Goal: Task Accomplishment & Management: Manage account settings

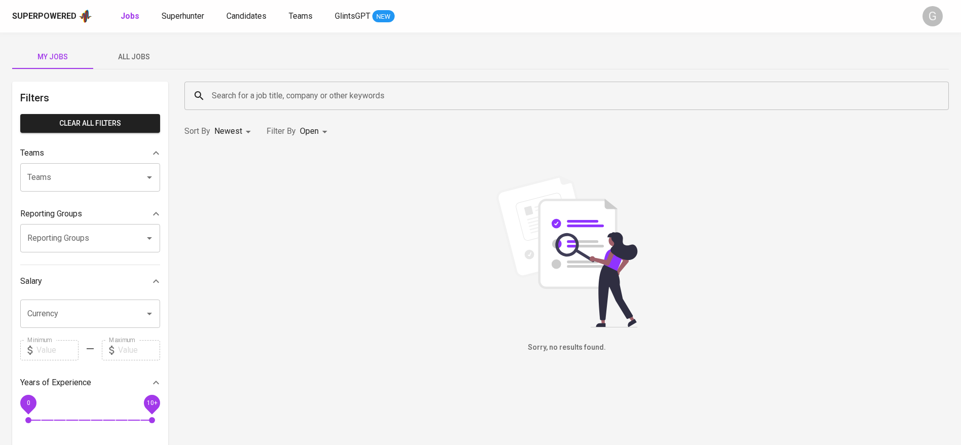
click at [250, 204] on div "Sorry, no results found." at bounding box center [566, 264] width 764 height 178
click at [244, 17] on span "Candidates" at bounding box center [246, 16] width 40 height 10
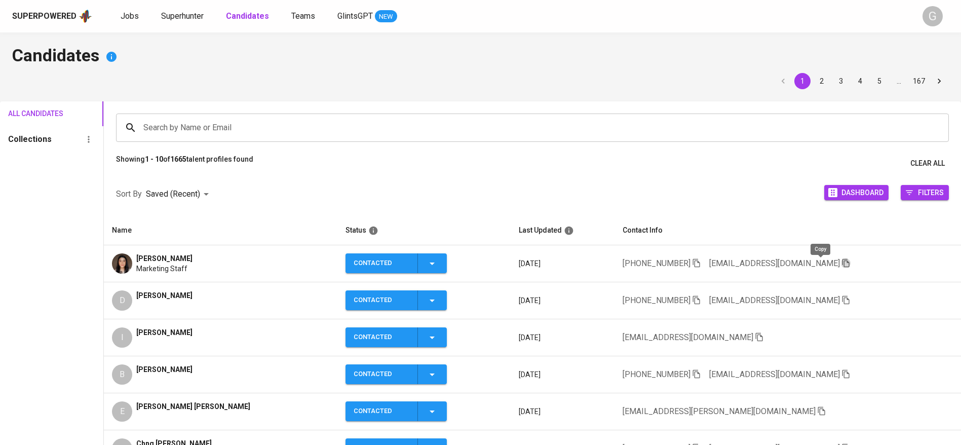
click at [841, 261] on icon "button" at bounding box center [845, 262] width 9 height 9
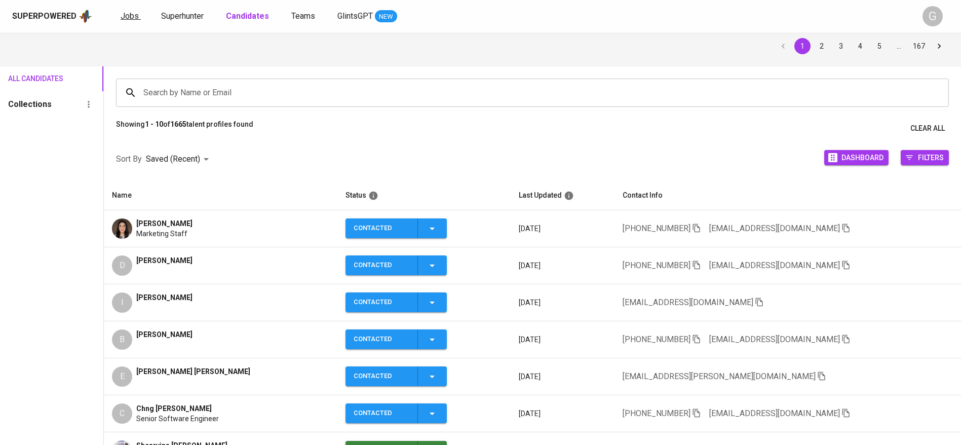
click at [131, 11] on span "Jobs" at bounding box center [130, 16] width 18 height 10
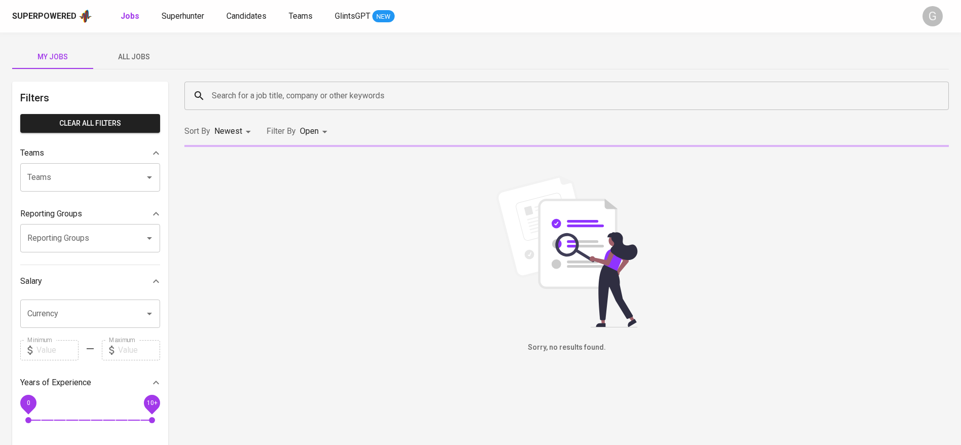
click at [135, 61] on span "All Jobs" at bounding box center [133, 57] width 69 height 13
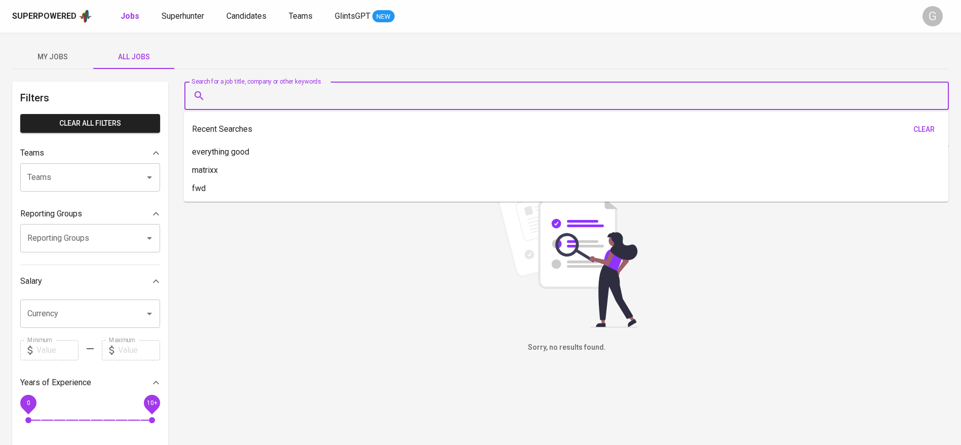
click at [262, 95] on input "Search for a job title, company or other keywords" at bounding box center [569, 95] width 720 height 19
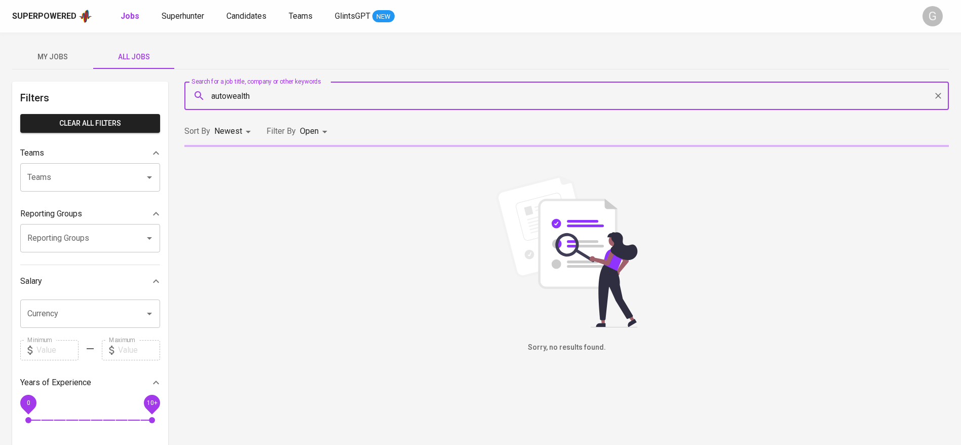
type input "autowealth"
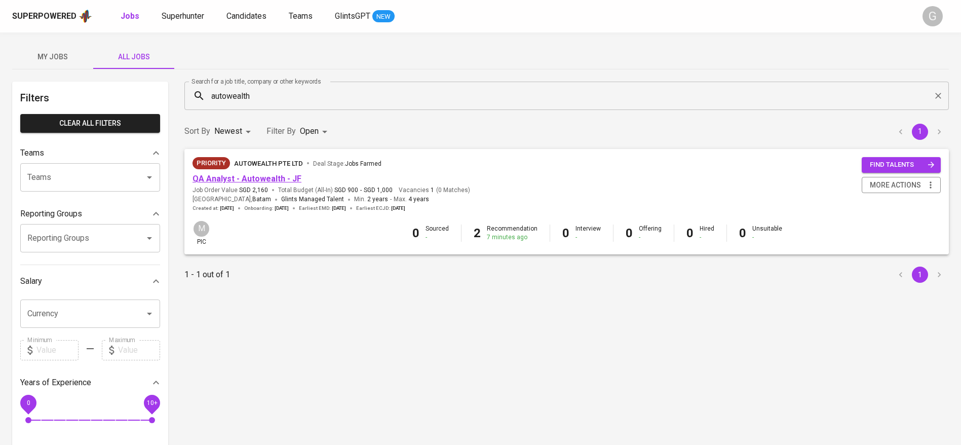
click at [271, 175] on link "QA Analyst - Autowealth - JF" at bounding box center [247, 179] width 109 height 10
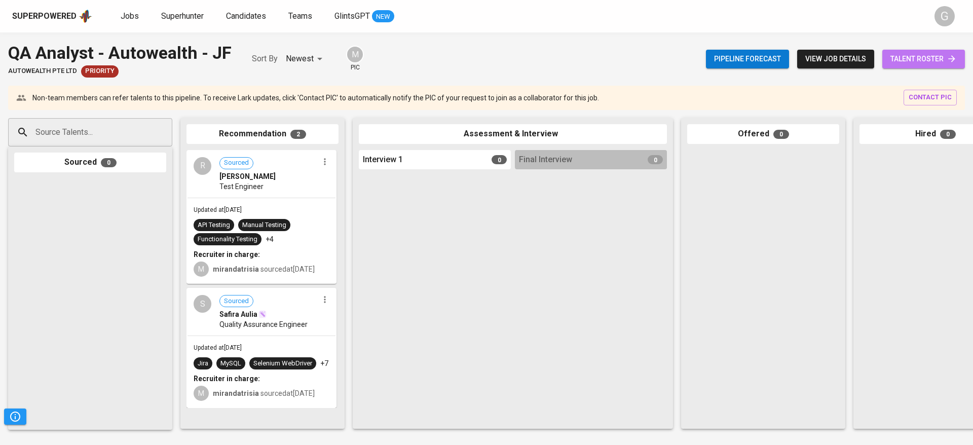
click at [923, 54] on span "talent roster" at bounding box center [923, 59] width 66 height 13
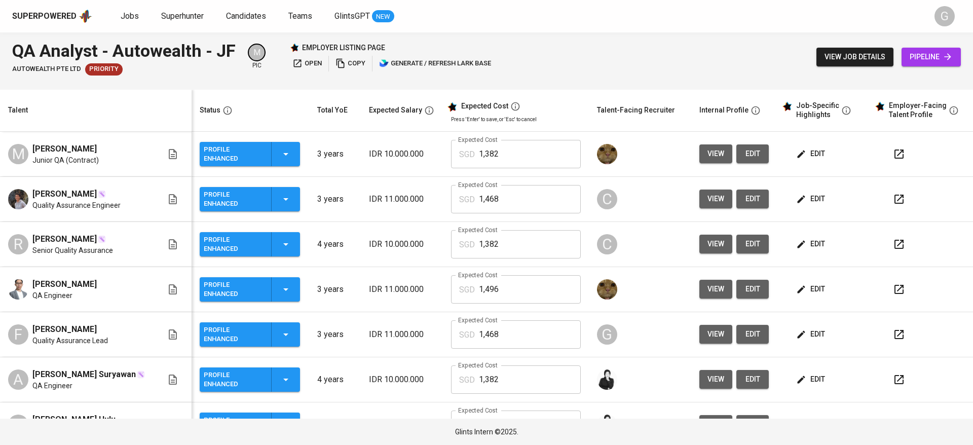
scroll to position [300, 0]
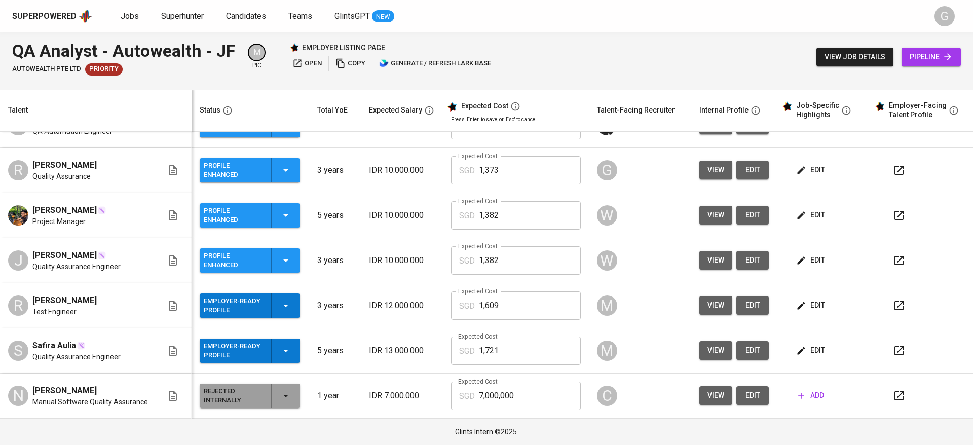
click at [744, 171] on span "edit" at bounding box center [752, 170] width 16 height 13
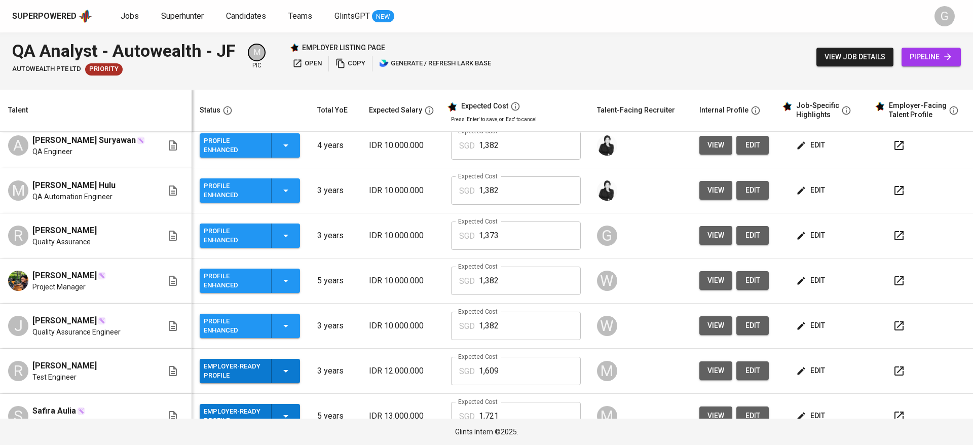
scroll to position [148, 0]
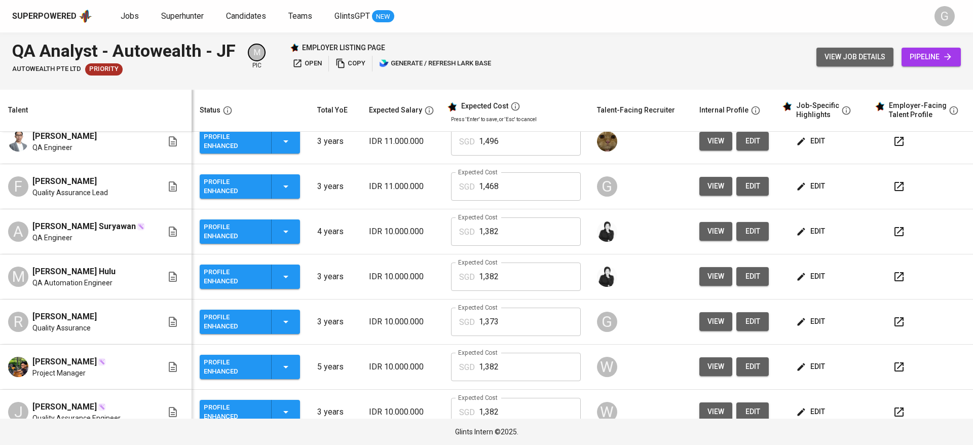
click at [862, 61] on span "view job details" at bounding box center [854, 57] width 61 height 13
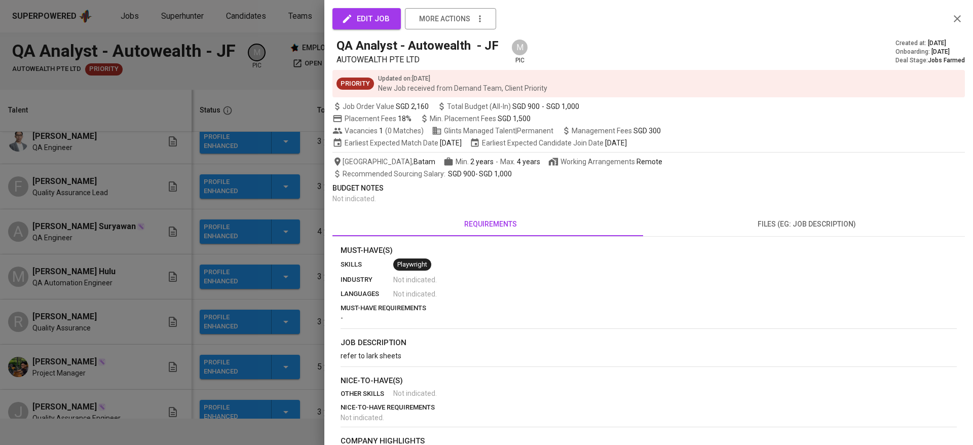
click at [60, 179] on div at bounding box center [486, 222] width 973 height 445
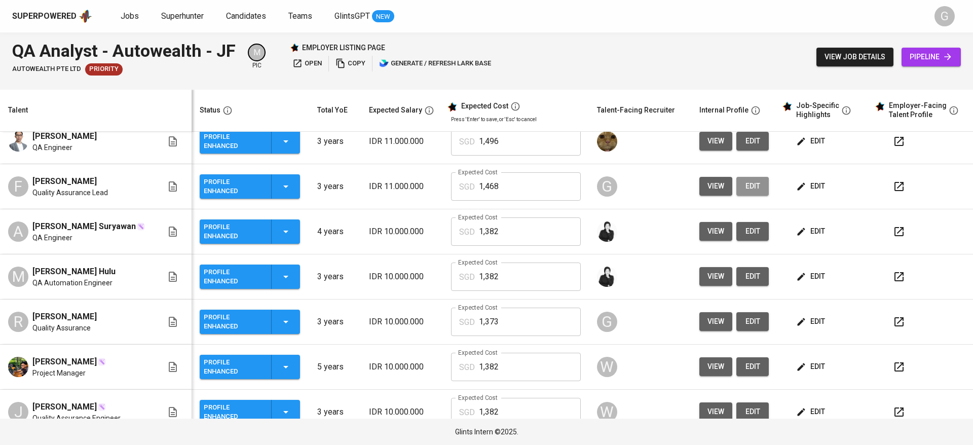
click at [745, 188] on span "edit" at bounding box center [752, 186] width 16 height 13
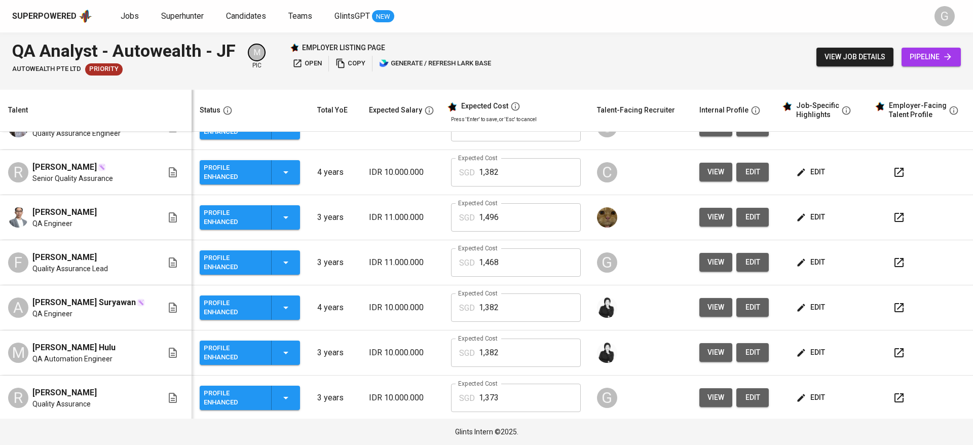
scroll to position [148, 0]
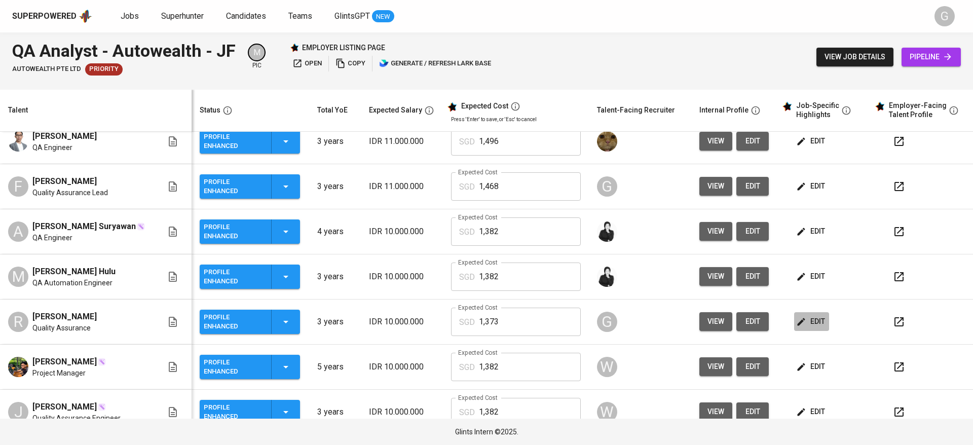
click at [798, 324] on span "edit" at bounding box center [811, 321] width 27 height 13
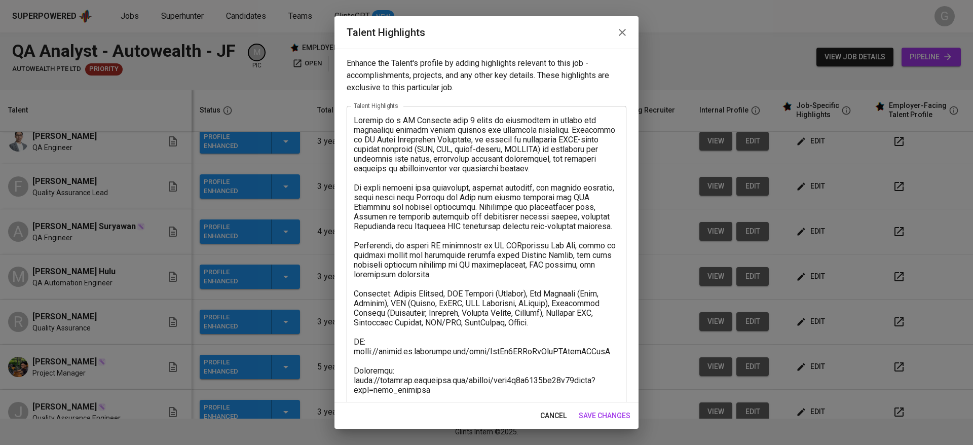
scroll to position [126, 0]
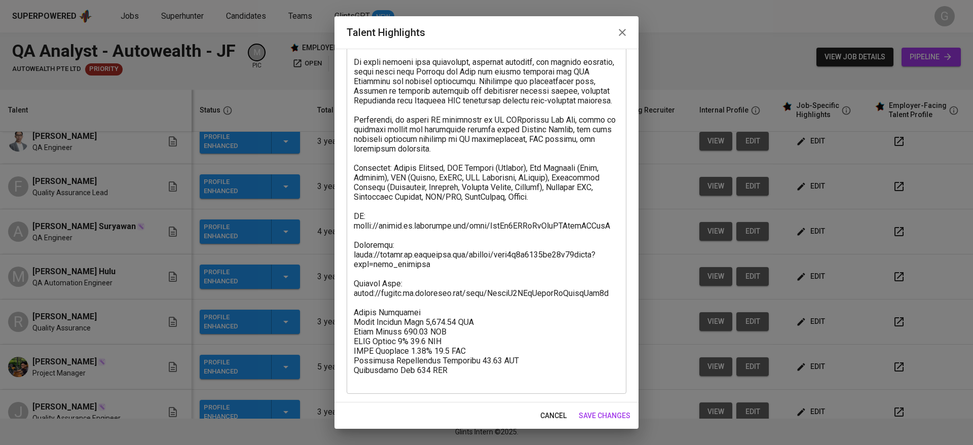
click at [549, 417] on span "cancel" at bounding box center [553, 415] width 26 height 13
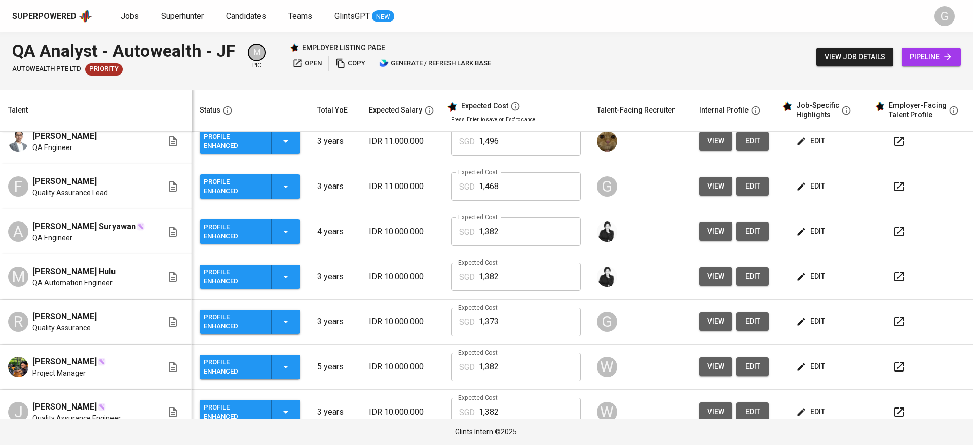
click at [853, 54] on span "view job details" at bounding box center [854, 57] width 61 height 13
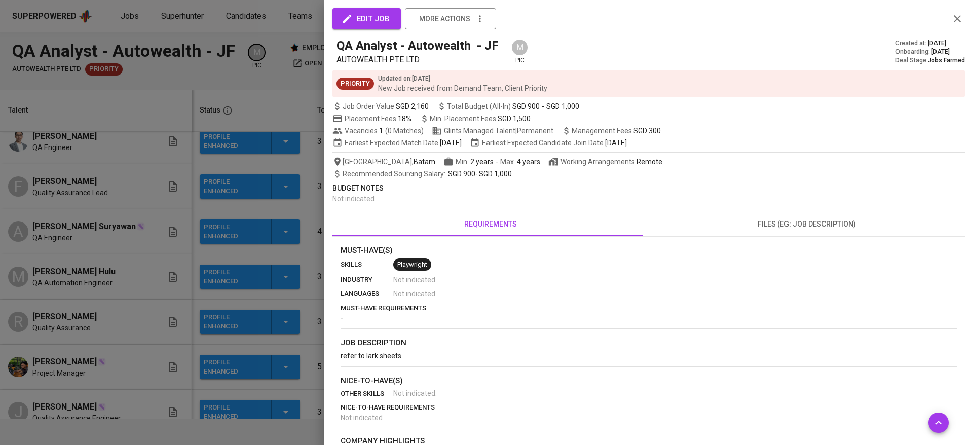
scroll to position [100, 0]
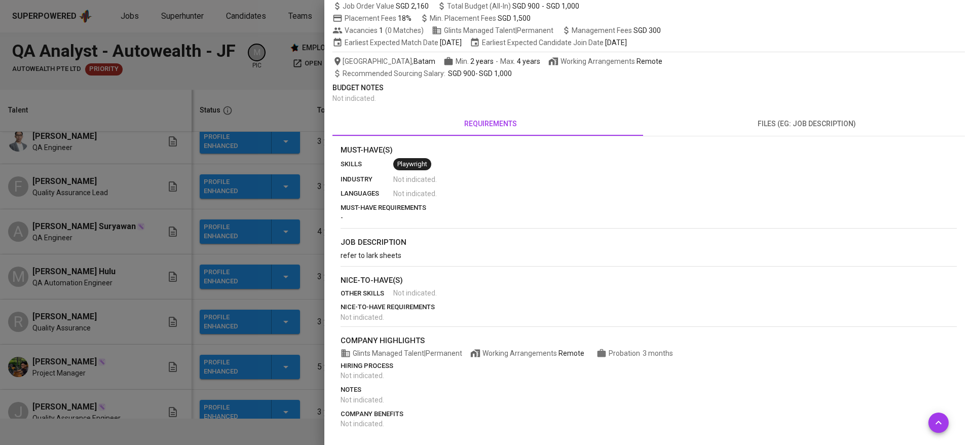
click at [180, 293] on div at bounding box center [486, 222] width 973 height 445
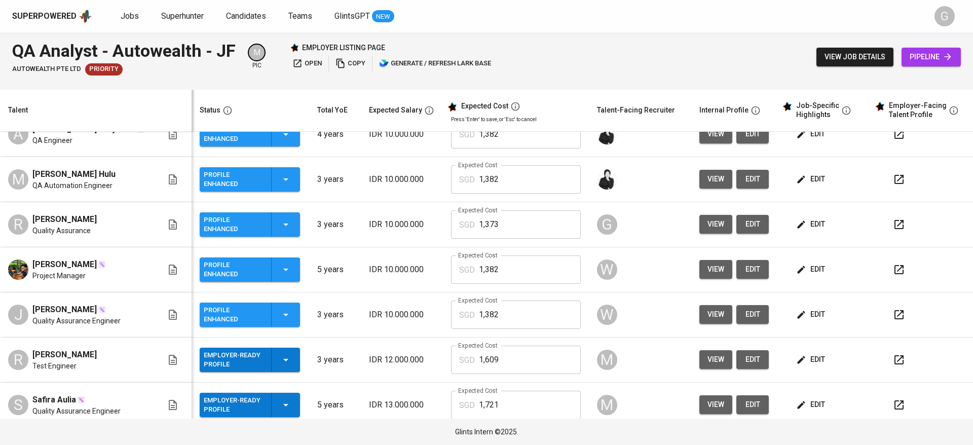
scroll to position [224, 0]
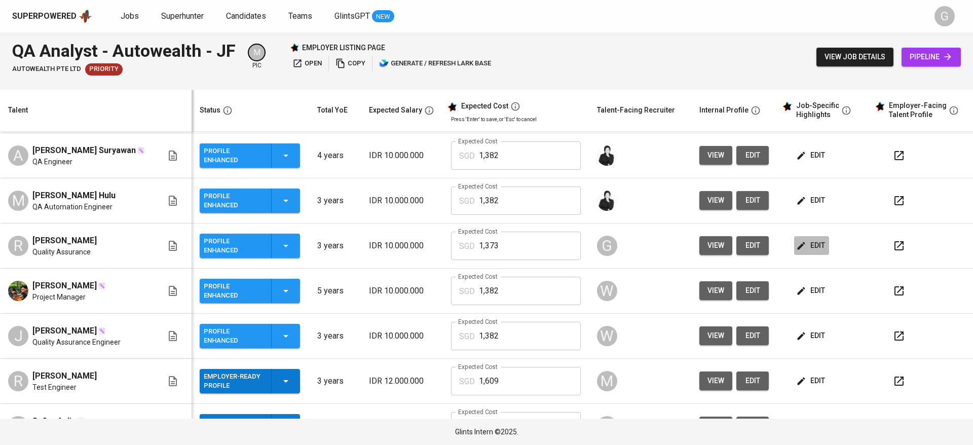
click at [806, 243] on span "edit" at bounding box center [811, 245] width 27 height 13
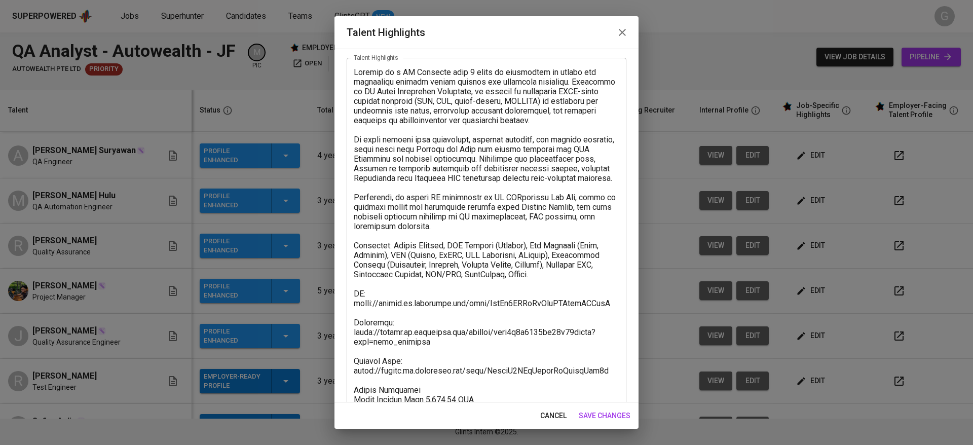
scroll to position [126, 0]
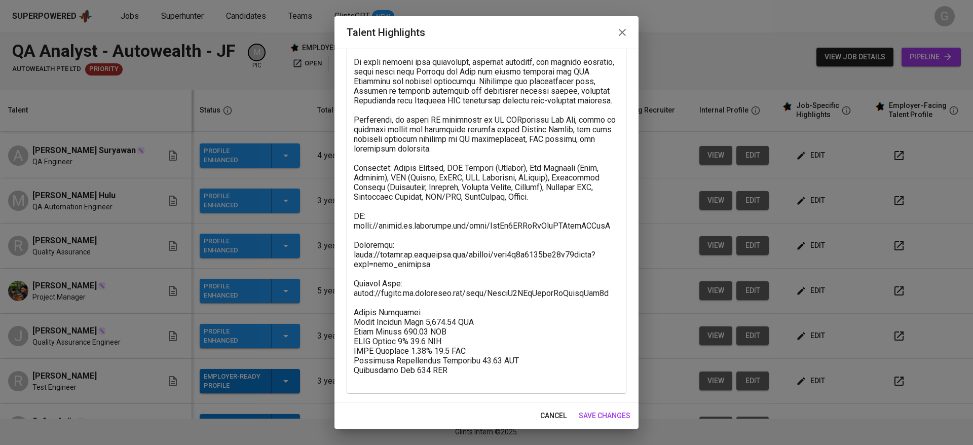
click at [618, 29] on icon "button" at bounding box center [622, 32] width 12 height 12
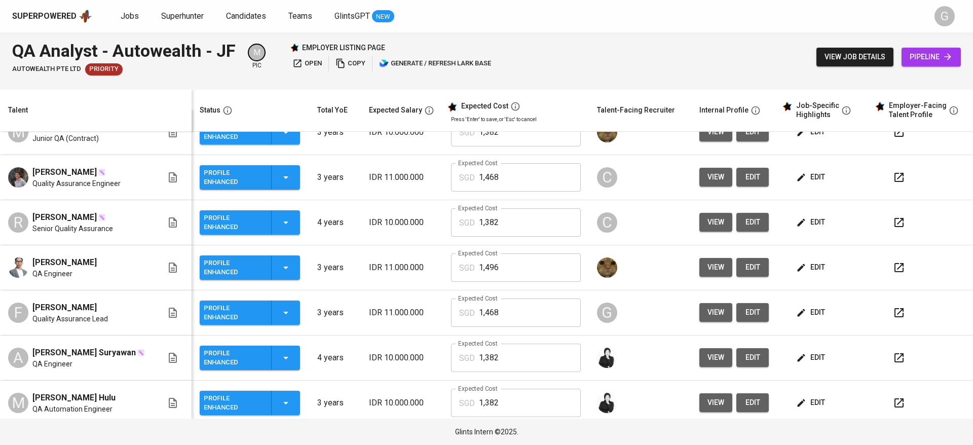
scroll to position [0, 0]
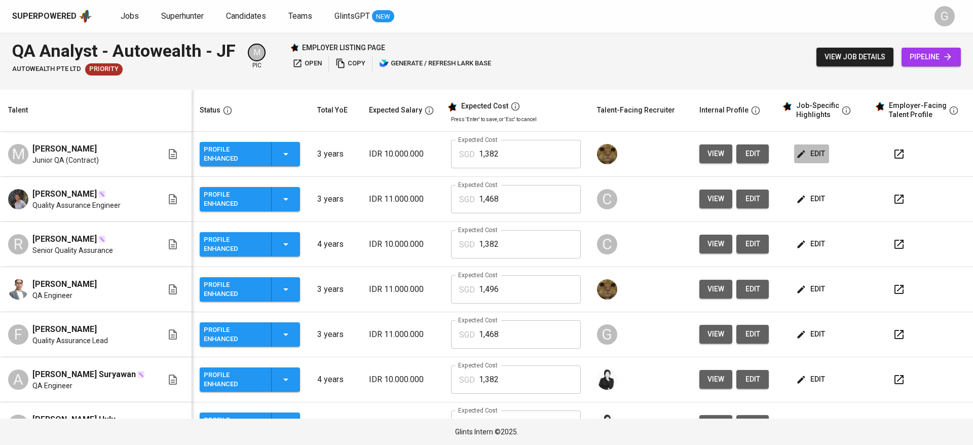
click at [803, 146] on button "edit" at bounding box center [811, 153] width 35 height 19
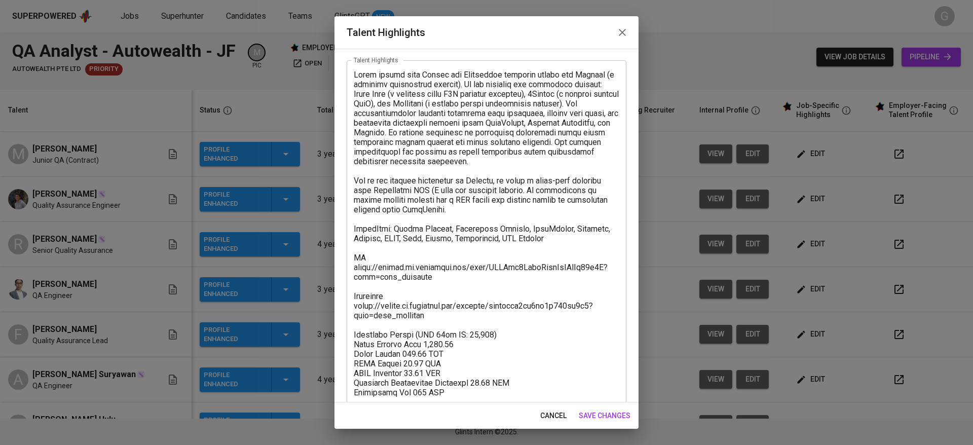
scroll to position [68, 0]
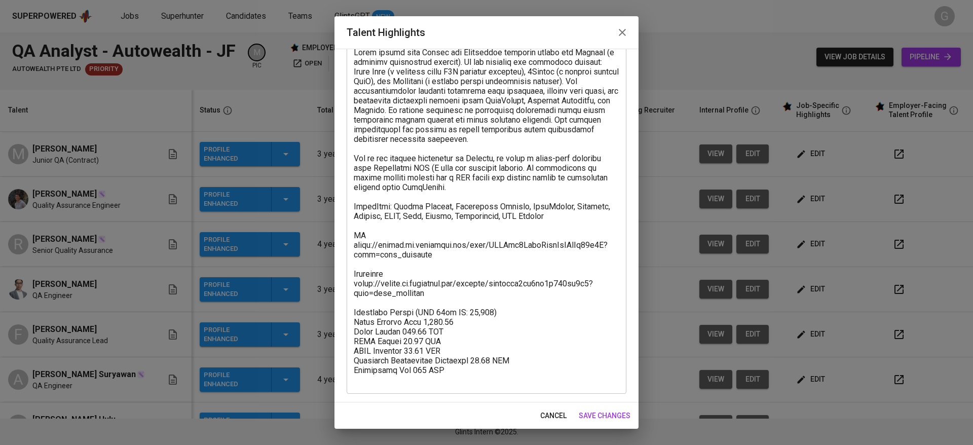
click at [546, 417] on span "cancel" at bounding box center [553, 415] width 26 height 13
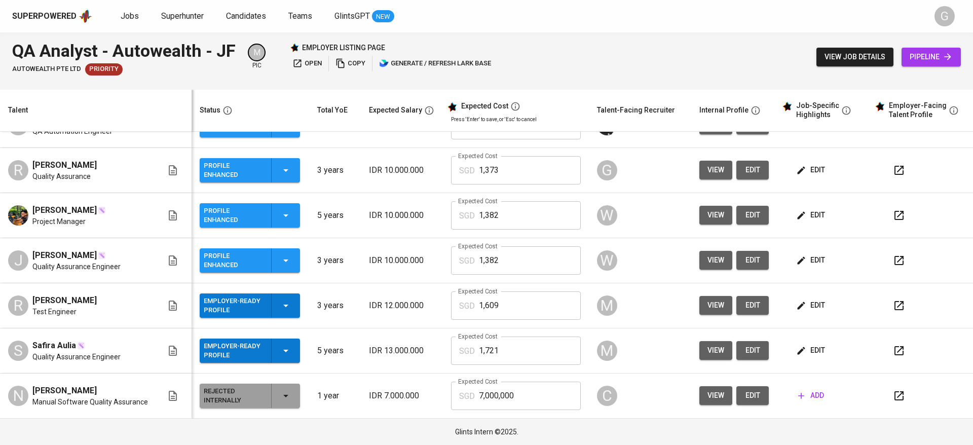
scroll to position [0, 0]
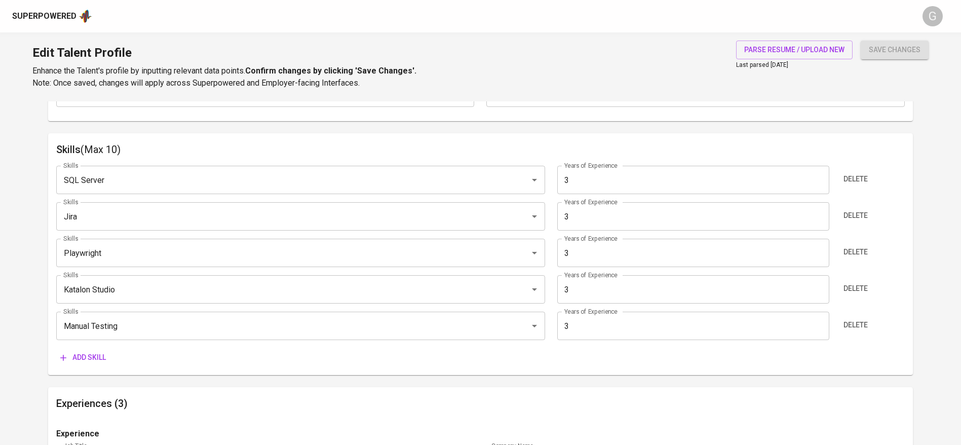
scroll to position [524, 0]
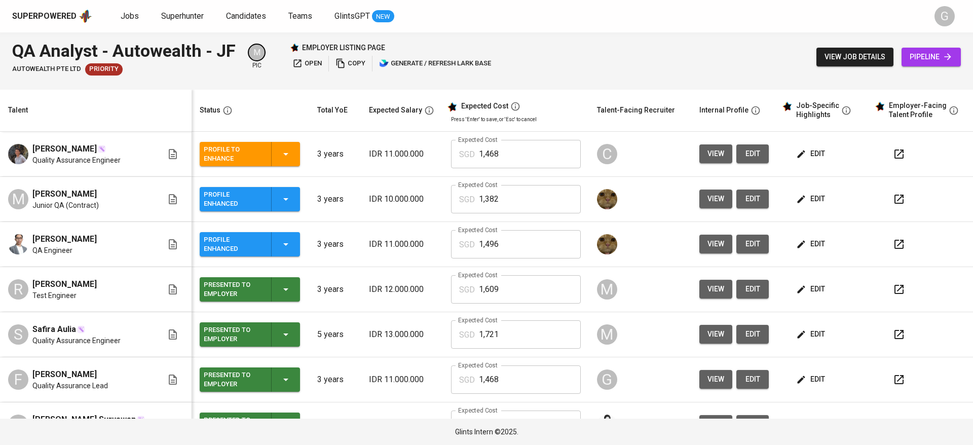
scroll to position [300, 0]
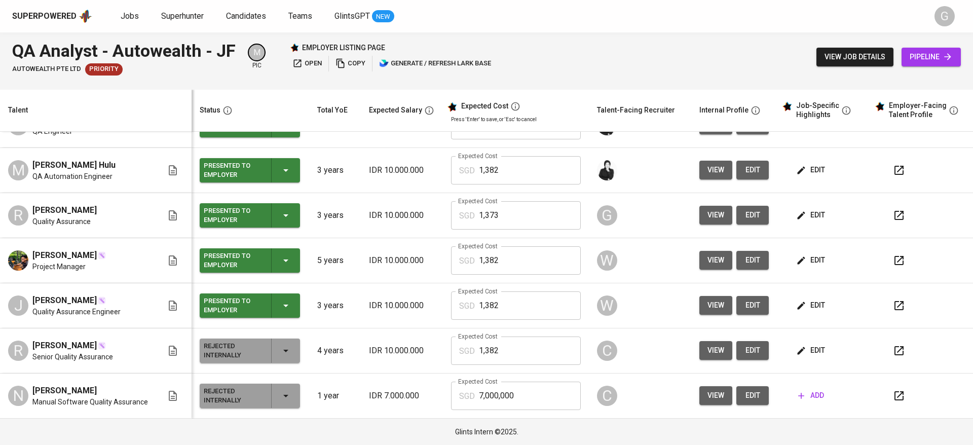
click at [118, 112] on div "Talent" at bounding box center [93, 110] width 179 height 13
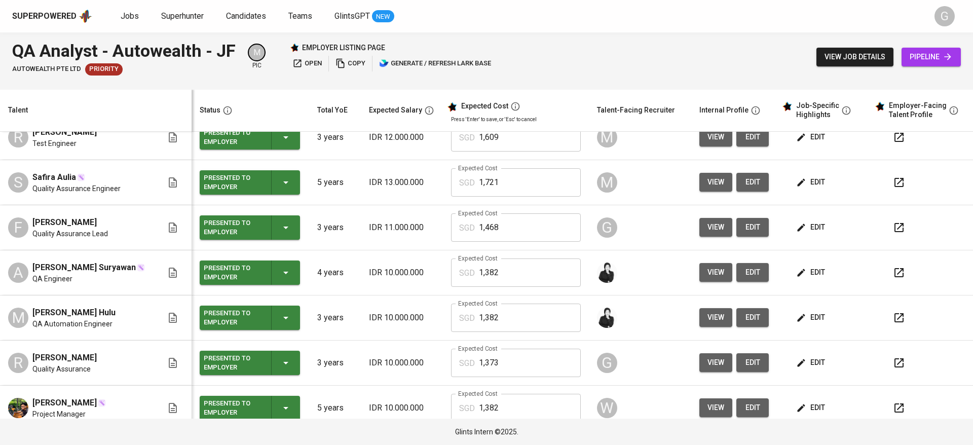
scroll to position [76, 0]
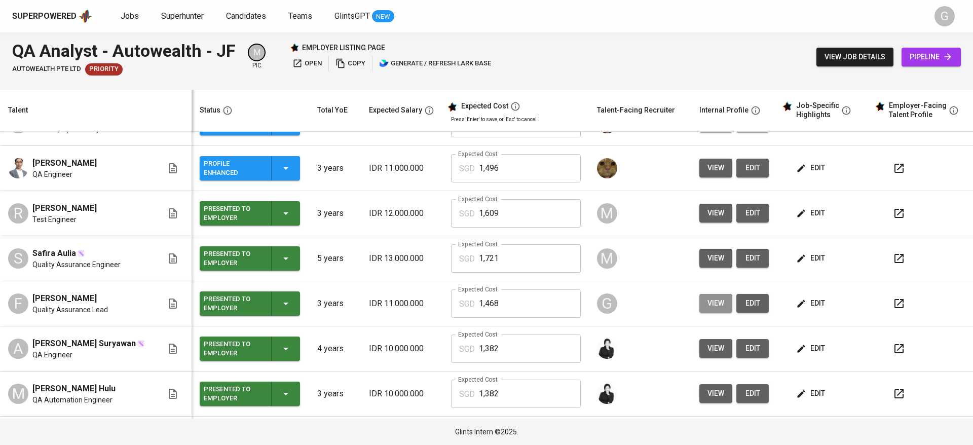
click at [707, 307] on span "view" at bounding box center [715, 303] width 17 height 13
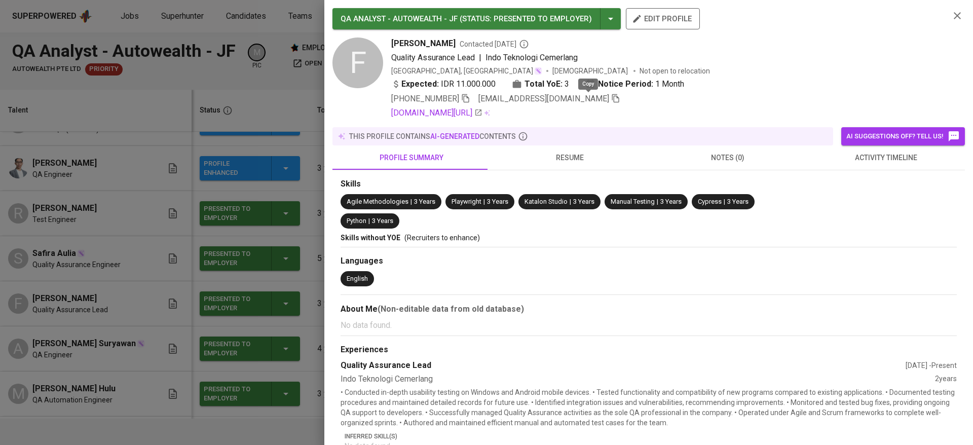
click at [611, 100] on icon "button" at bounding box center [615, 98] width 9 height 9
click at [282, 137] on div at bounding box center [486, 222] width 973 height 445
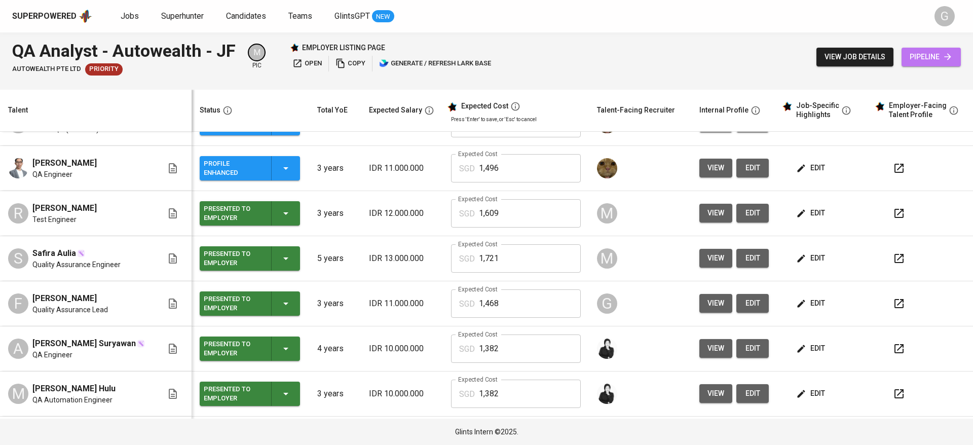
click at [923, 53] on span "pipeline" at bounding box center [930, 57] width 43 height 13
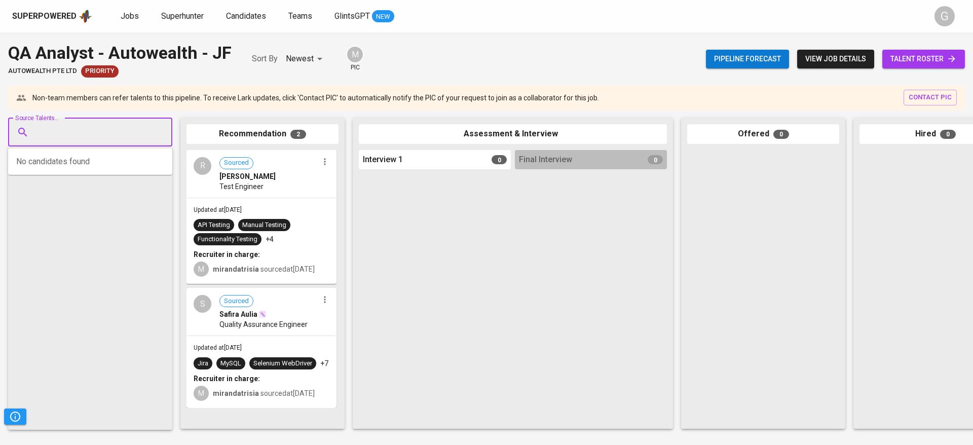
click at [124, 139] on input "Source Talents..." at bounding box center [86, 132] width 106 height 19
paste input "ferry.novian02@gmail.com"
type input "ferry.novian02@gmail.com"
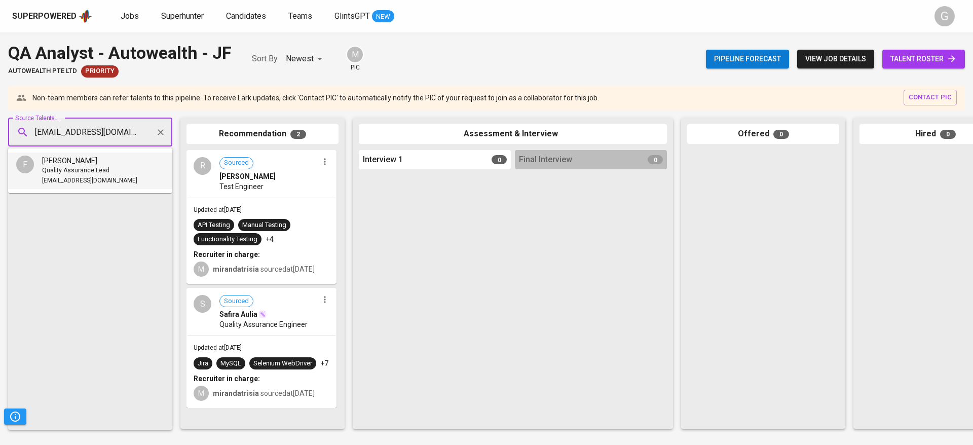
click at [116, 169] on li "F Ferry Novian Quality Assurance Lead ferry.novian02@gmail.com" at bounding box center [90, 170] width 164 height 36
